Goal: Use online tool/utility: Utilize a website feature to perform a specific function

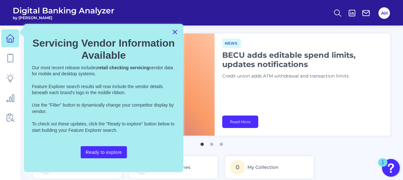
click at [176, 32] on button "×" at bounding box center [175, 32] width 6 height 10
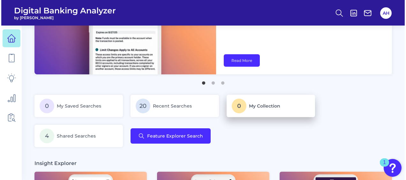
scroll to position [64, 0]
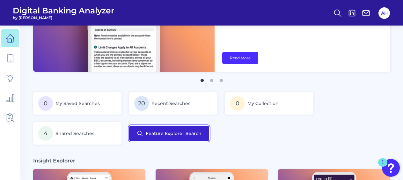
click at [195, 135] on button "Feature Explorer Search" at bounding box center [169, 133] width 80 height 15
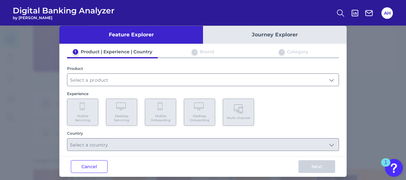
scroll to position [15, 0]
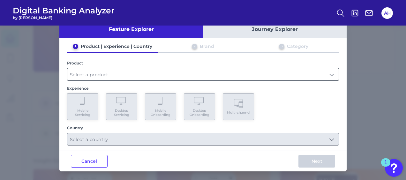
click at [134, 74] on input "text" at bounding box center [202, 74] width 271 height 12
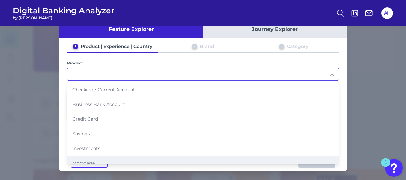
click at [100, 156] on li "Mortgage" at bounding box center [202, 163] width 271 height 15
type input "Mortgage"
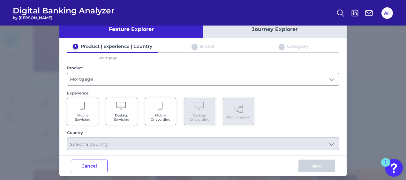
click at [82, 108] on icon at bounding box center [82, 106] width 5 height 8
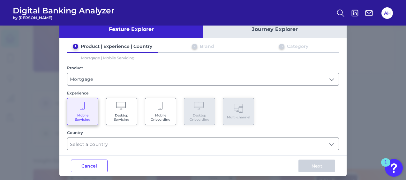
click at [138, 144] on input "text" at bounding box center [202, 144] width 271 height 12
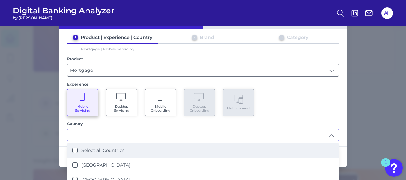
scroll to position [29, 0]
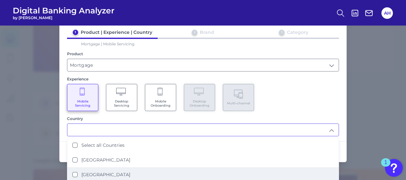
click at [75, 173] on Kingdom "[GEOGRAPHIC_DATA]" at bounding box center [74, 174] width 5 height 5
type input "[GEOGRAPHIC_DATA]"
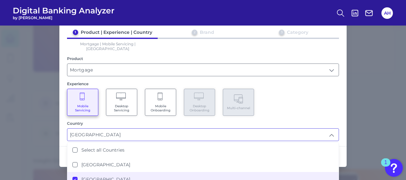
scroll to position [64, 0]
click at [320, 89] on div "Mobile Servicing Desktop Servicing Mobile Onboarding Desktop Onboarding Multi-c…" at bounding box center [203, 102] width 272 height 27
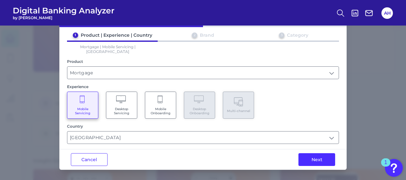
scroll to position [20, 0]
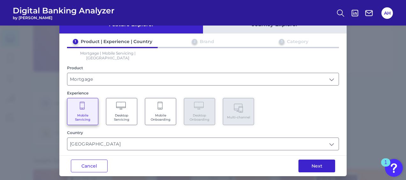
click at [317, 159] on button "Next" at bounding box center [316, 165] width 37 height 13
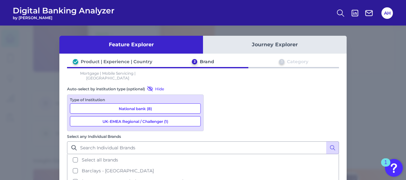
click at [212, 154] on button "Select all brands" at bounding box center [203, 159] width 270 height 11
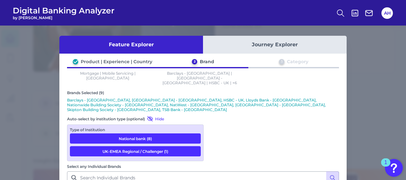
scroll to position [71, 0]
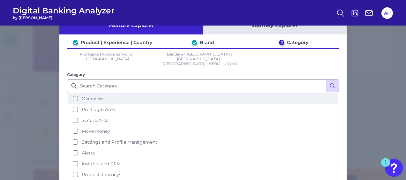
scroll to position [16, 0]
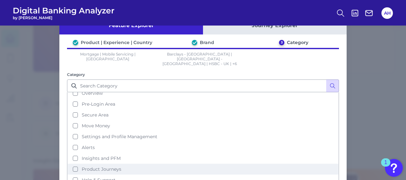
click at [73, 164] on button "Product Journeys" at bounding box center [203, 169] width 270 height 11
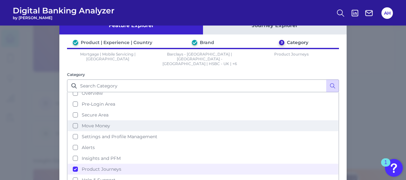
click at [75, 120] on button "Move Money" at bounding box center [203, 125] width 270 height 11
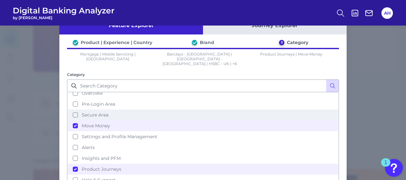
click at [73, 109] on button "Secure Area" at bounding box center [203, 114] width 270 height 11
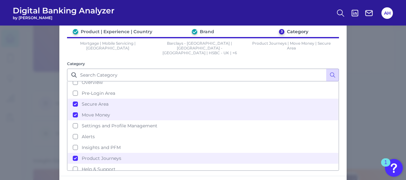
scroll to position [51, 0]
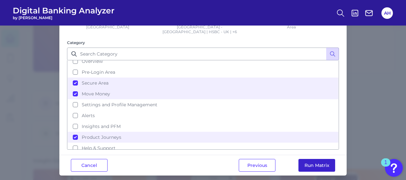
click at [328, 160] on button "Run Matrix" at bounding box center [316, 165] width 37 height 13
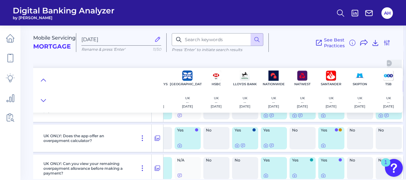
scroll to position [2838, 0]
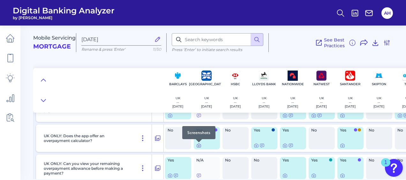
click at [200, 147] on icon at bounding box center [198, 145] width 5 height 5
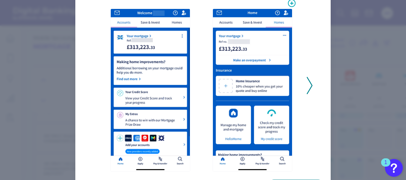
scroll to position [64, 0]
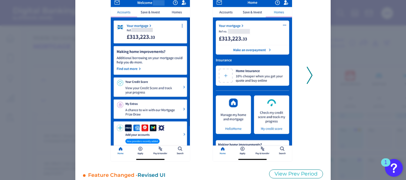
click at [311, 77] on icon at bounding box center [309, 75] width 6 height 17
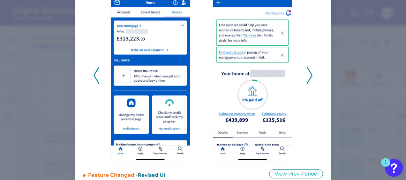
click at [311, 77] on icon at bounding box center [309, 75] width 6 height 17
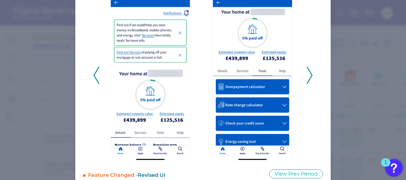
click at [311, 77] on icon at bounding box center [309, 75] width 6 height 17
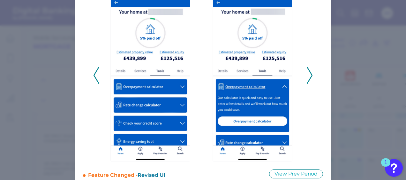
click at [311, 77] on icon at bounding box center [309, 75] width 6 height 17
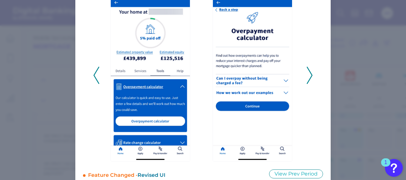
click at [311, 77] on icon at bounding box center [309, 75] width 6 height 17
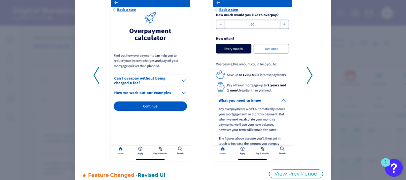
click at [311, 77] on icon at bounding box center [309, 75] width 6 height 17
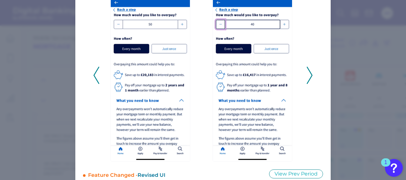
click at [311, 77] on icon at bounding box center [309, 75] width 6 height 17
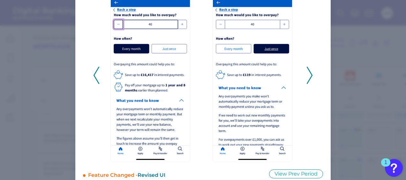
click at [311, 77] on icon at bounding box center [309, 75] width 6 height 17
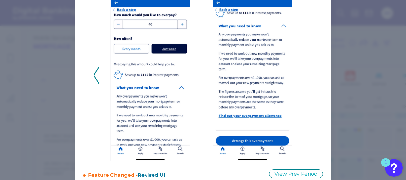
scroll to position [0, 0]
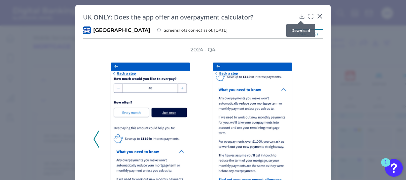
click at [301, 15] on icon at bounding box center [302, 16] width 6 height 6
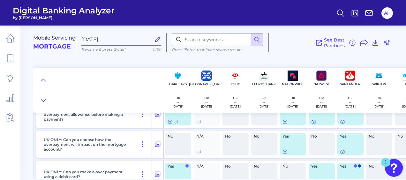
scroll to position [2902, 0]
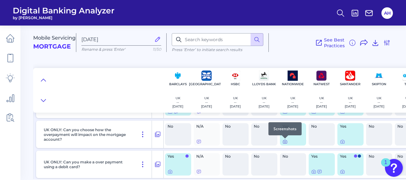
click at [285, 143] on icon at bounding box center [284, 141] width 5 height 5
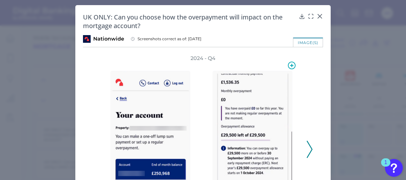
click at [310, 151] on icon at bounding box center [309, 149] width 6 height 17
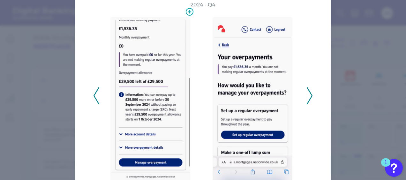
scroll to position [64, 0]
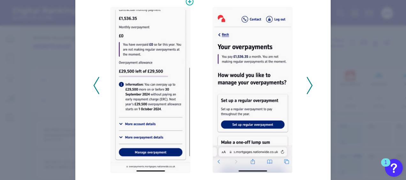
click at [311, 87] on div "2024 - Q4" at bounding box center [203, 82] width 240 height 182
click at [308, 86] on icon at bounding box center [309, 85] width 6 height 17
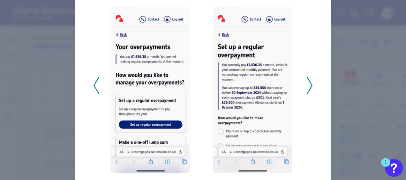
click at [308, 86] on icon at bounding box center [309, 85] width 6 height 17
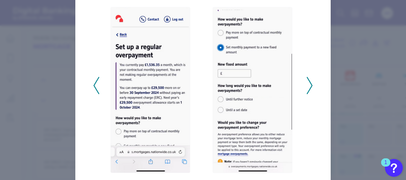
click at [308, 86] on icon at bounding box center [309, 85] width 6 height 17
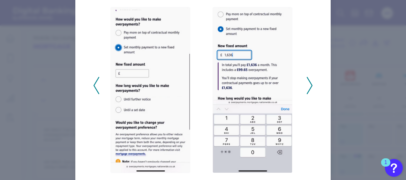
click at [308, 86] on icon at bounding box center [309, 85] width 6 height 17
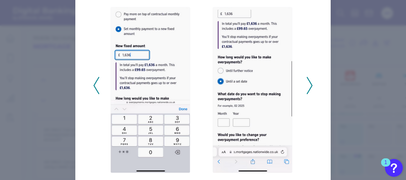
click at [308, 86] on icon at bounding box center [309, 85] width 6 height 17
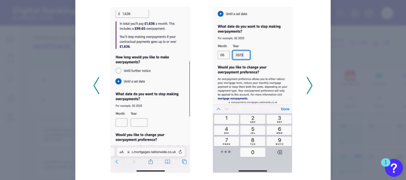
click at [308, 86] on icon at bounding box center [309, 85] width 6 height 17
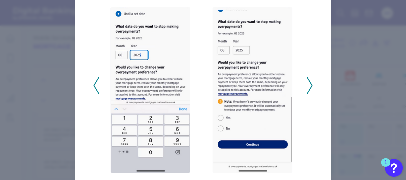
click at [308, 86] on icon at bounding box center [309, 85] width 6 height 17
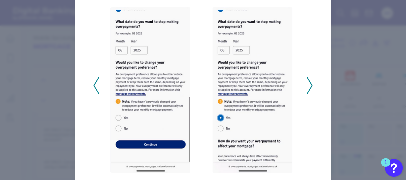
click at [308, 86] on icon at bounding box center [309, 85] width 6 height 17
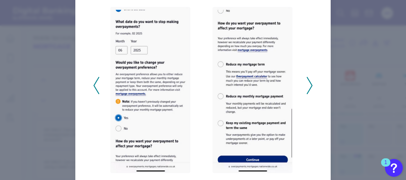
click at [308, 86] on icon at bounding box center [309, 85] width 6 height 17
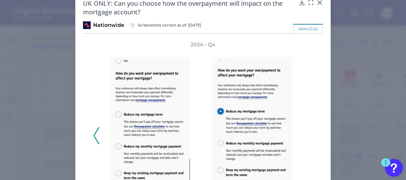
scroll to position [0, 0]
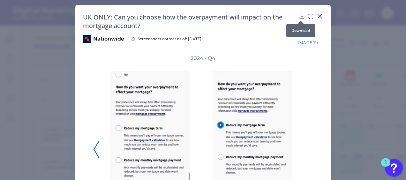
click at [300, 16] on icon at bounding box center [301, 16] width 4 height 4
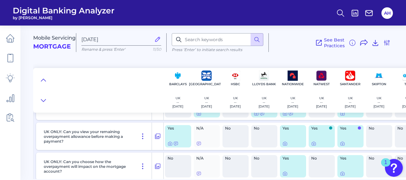
scroll to position [2902, 0]
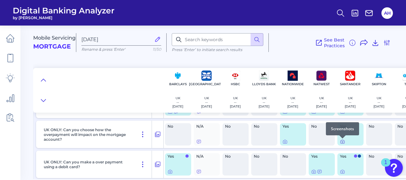
click at [343, 143] on icon at bounding box center [342, 141] width 5 height 5
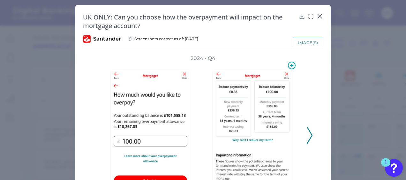
scroll to position [32, 0]
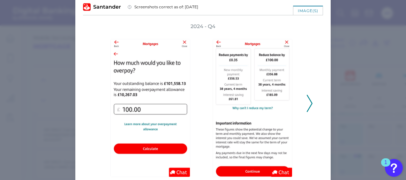
click at [307, 103] on icon at bounding box center [309, 103] width 6 height 17
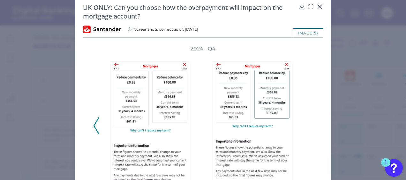
scroll to position [0, 0]
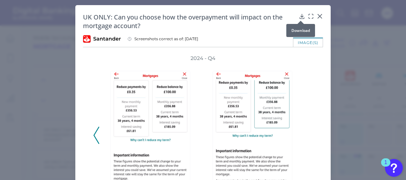
click at [300, 17] on icon at bounding box center [302, 16] width 6 height 6
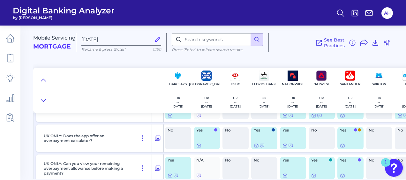
scroll to position [2807, 0]
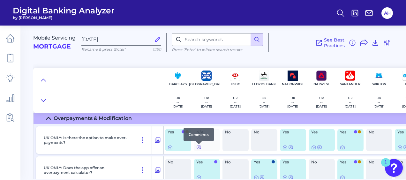
click at [199, 149] on icon at bounding box center [199, 148] width 4 height 4
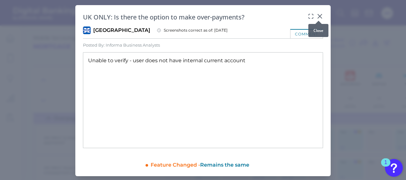
click at [318, 17] on icon at bounding box center [319, 16] width 6 height 6
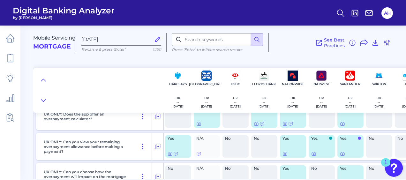
scroll to position [2870, 0]
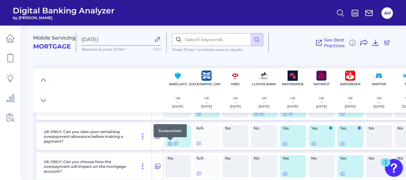
click at [170, 144] on icon at bounding box center [169, 143] width 5 height 5
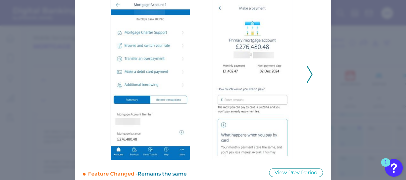
scroll to position [84, 0]
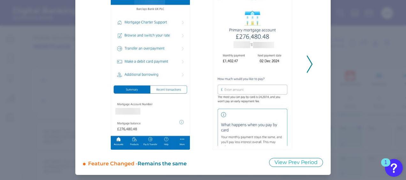
click at [307, 66] on icon at bounding box center [309, 63] width 6 height 17
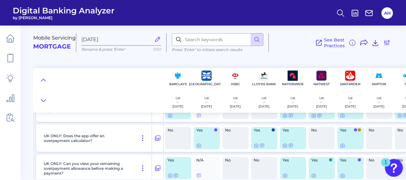
scroll to position [2870, 0]
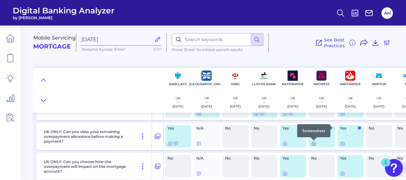
click at [314, 144] on icon at bounding box center [313, 143] width 1 height 1
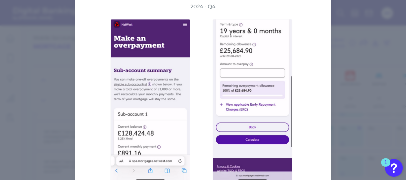
scroll to position [0, 0]
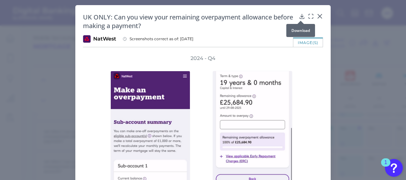
click at [300, 16] on icon at bounding box center [301, 16] width 4 height 4
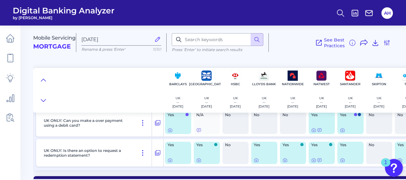
scroll to position [2934, 0]
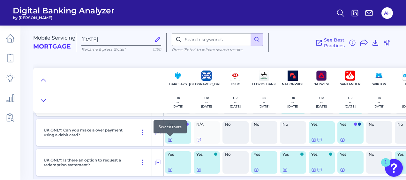
click at [169, 140] on icon at bounding box center [169, 139] width 5 height 5
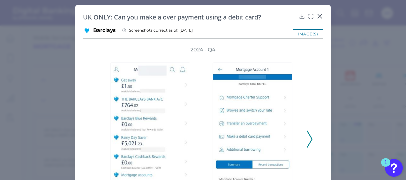
click at [309, 138] on icon at bounding box center [309, 138] width 6 height 17
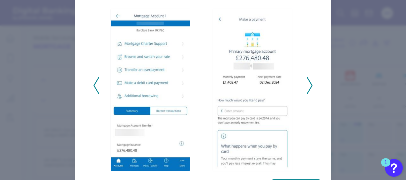
scroll to position [64, 0]
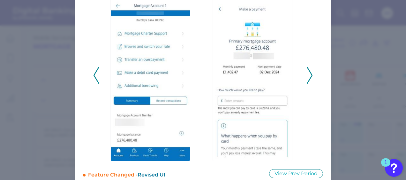
click at [306, 73] on icon at bounding box center [309, 75] width 6 height 17
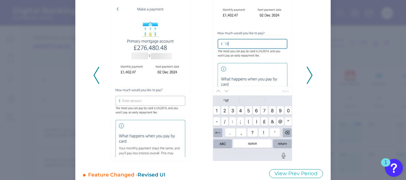
click at [306, 73] on icon at bounding box center [309, 75] width 6 height 17
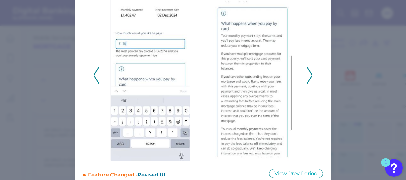
click at [306, 73] on icon at bounding box center [309, 75] width 6 height 17
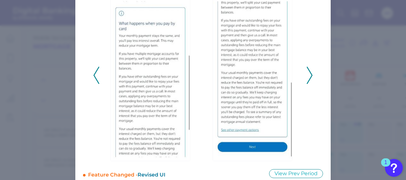
click at [306, 73] on icon at bounding box center [309, 75] width 6 height 17
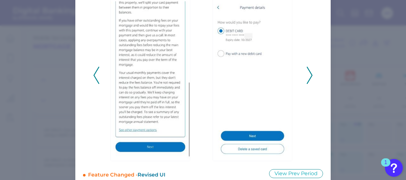
click at [306, 73] on icon at bounding box center [309, 75] width 6 height 17
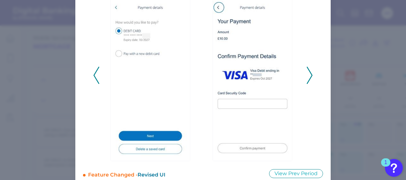
click at [306, 73] on icon at bounding box center [309, 75] width 6 height 17
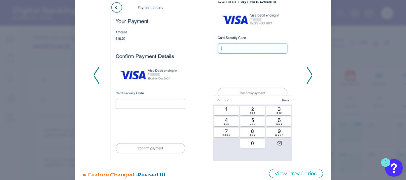
click at [306, 73] on icon at bounding box center [309, 75] width 6 height 17
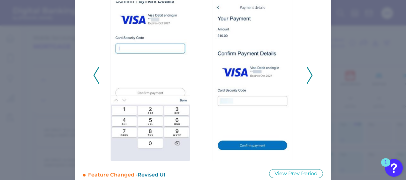
click at [306, 73] on icon at bounding box center [309, 75] width 6 height 17
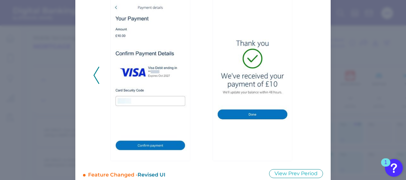
click at [94, 76] on polyline at bounding box center [96, 75] width 5 height 16
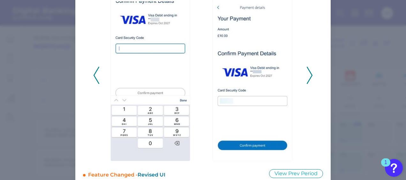
click at [94, 76] on polyline at bounding box center [96, 75] width 5 height 16
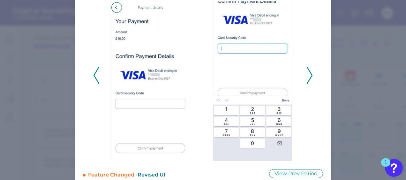
click at [94, 76] on polyline at bounding box center [96, 75] width 5 height 16
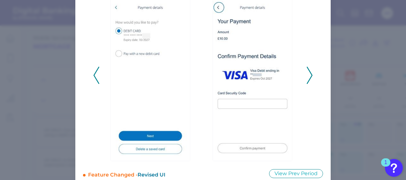
click at [94, 76] on polyline at bounding box center [96, 75] width 5 height 16
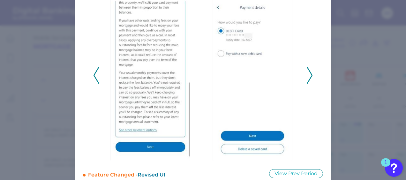
click at [94, 76] on polyline at bounding box center [96, 75] width 5 height 16
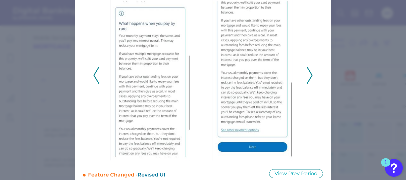
click at [94, 76] on polyline at bounding box center [96, 75] width 5 height 16
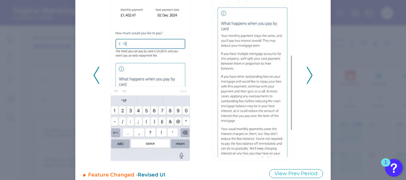
click at [94, 76] on polyline at bounding box center [96, 75] width 5 height 16
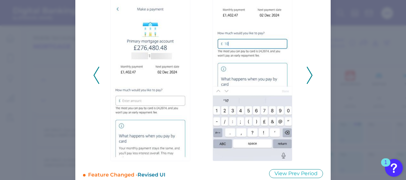
click at [94, 76] on polyline at bounding box center [96, 75] width 5 height 16
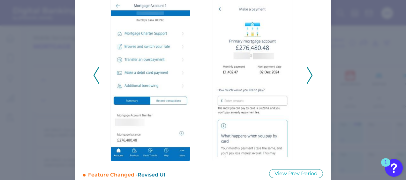
click at [94, 76] on polyline at bounding box center [96, 75] width 5 height 16
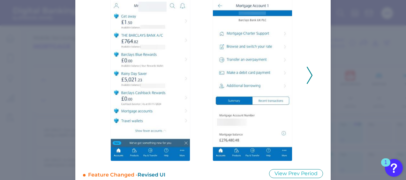
click at [310, 73] on icon at bounding box center [309, 75] width 6 height 17
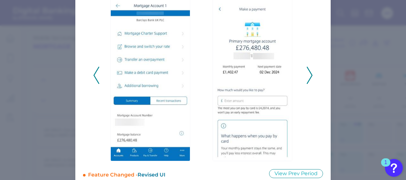
click at [310, 73] on icon at bounding box center [309, 75] width 6 height 17
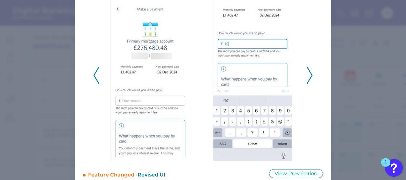
click at [310, 73] on icon at bounding box center [309, 75] width 6 height 17
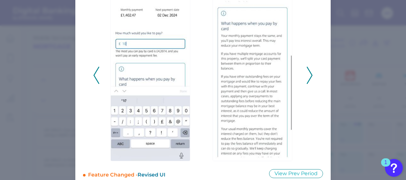
click at [310, 73] on icon at bounding box center [309, 75] width 6 height 17
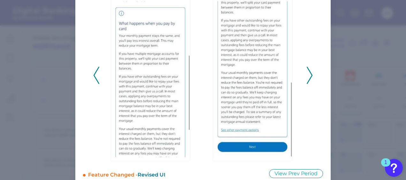
click at [310, 73] on icon at bounding box center [309, 75] width 6 height 17
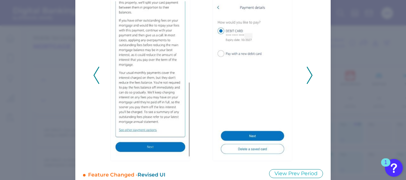
click at [310, 73] on icon at bounding box center [309, 75] width 6 height 17
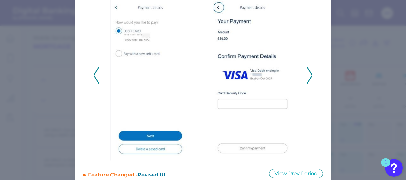
click at [310, 73] on icon at bounding box center [309, 75] width 6 height 17
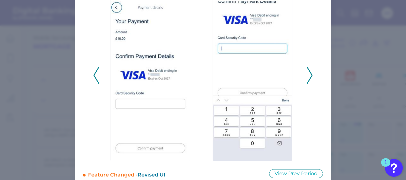
click at [310, 73] on icon at bounding box center [309, 75] width 6 height 17
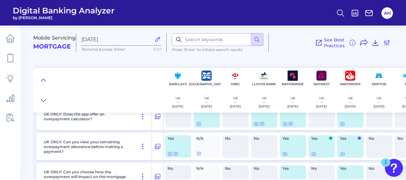
scroll to position [2870, 0]
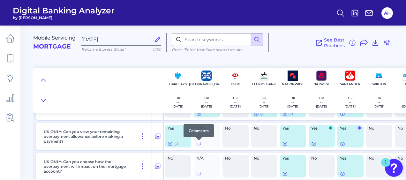
click at [200, 144] on icon at bounding box center [198, 143] width 5 height 5
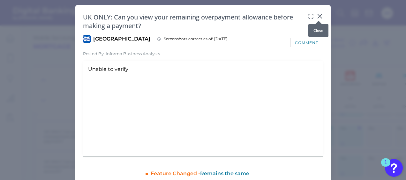
click at [319, 17] on icon at bounding box center [319, 16] width 6 height 6
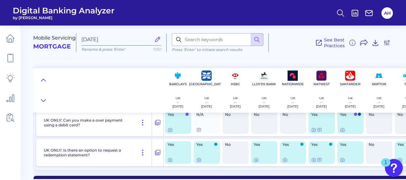
scroll to position [2934, 0]
